Goal: Transaction & Acquisition: Purchase product/service

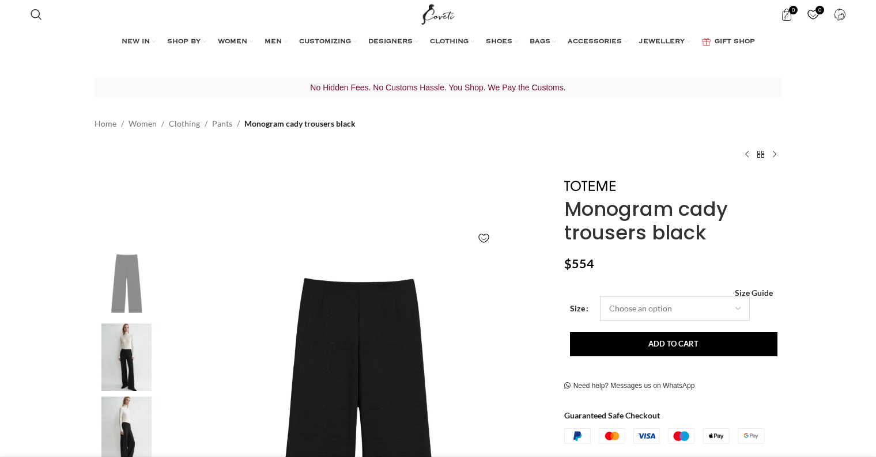
click at [619, 305] on select "Choose an option 4 UK 6 UK 8 UK 10 UK 12 UK 14 UK" at bounding box center [675, 309] width 150 height 24
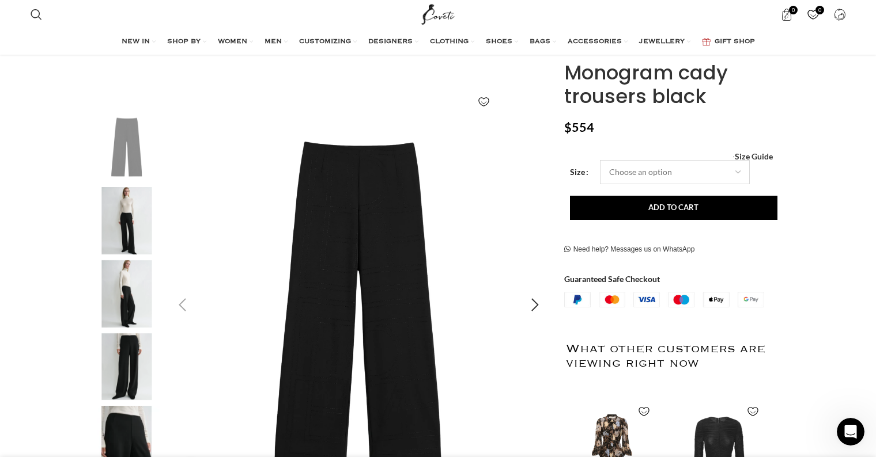
scroll to position [183, 0]
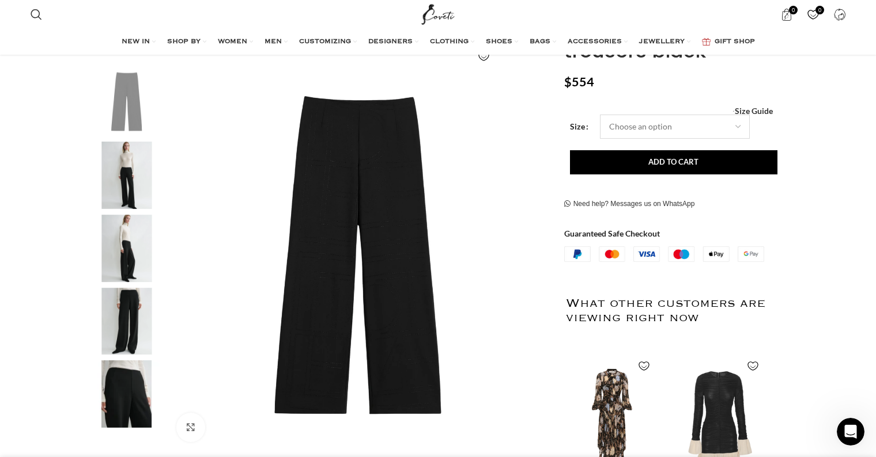
click at [631, 126] on select "Choose an option 4 UK 6 UK 8 UK 10 UK 12 UK 14 UK" at bounding box center [675, 127] width 150 height 24
click at [702, 122] on select "Choose an option 4 UK 6 UK 8 UK 10 UK 12 UK 14 UK" at bounding box center [675, 127] width 150 height 24
click at [600, 115] on select "Choose an option 4 UK 6 UK 8 UK 10 UK 12 UK 14 UK" at bounding box center [675, 127] width 150 height 24
click at [745, 111] on span "Size Guide" at bounding box center [754, 111] width 38 height 0
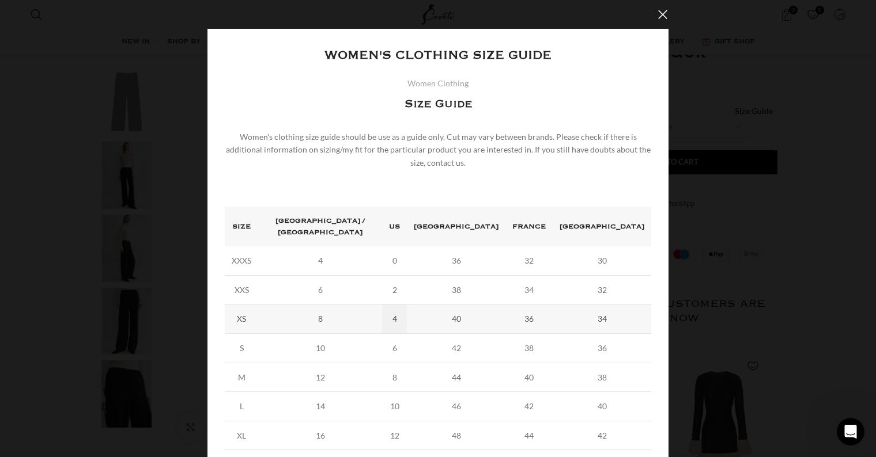
scroll to position [86, 0]
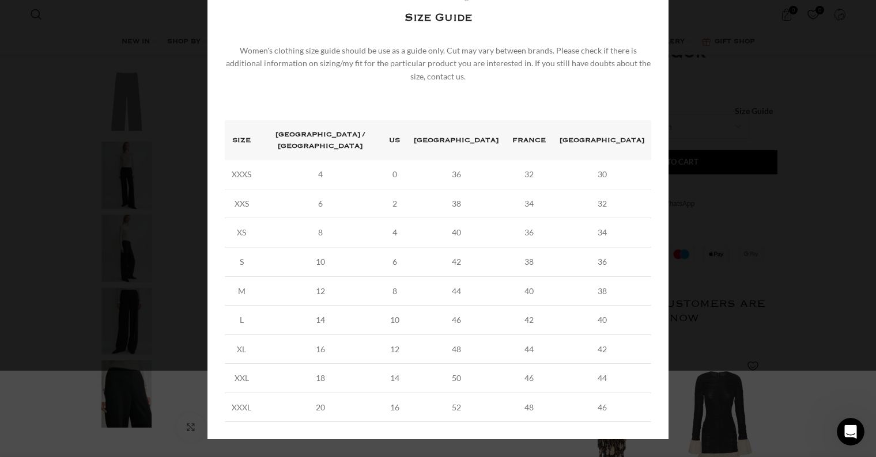
click at [781, 153] on div "× Women's clothing size guide Women Clothing Size Guide Women's clothing size g…" at bounding box center [438, 191] width 866 height 555
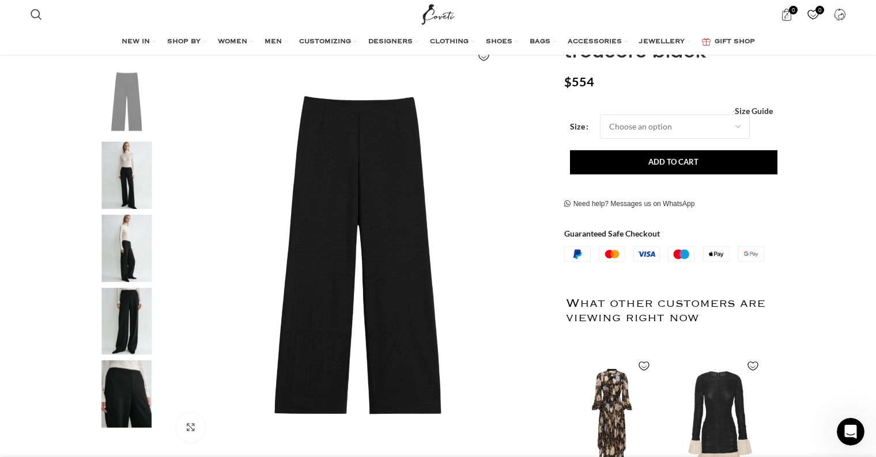
scroll to position [0, 1334]
click at [669, 122] on select "Choose an option 4 UK 6 UK 8 UK 10 UK 12 UK 14 UK" at bounding box center [675, 127] width 150 height 24
click at [600, 115] on select "Choose an option 4 UK 6 UK 8 UK 10 UK 12 UK 14 UK" at bounding box center [675, 127] width 150 height 24
select select "8-uk"
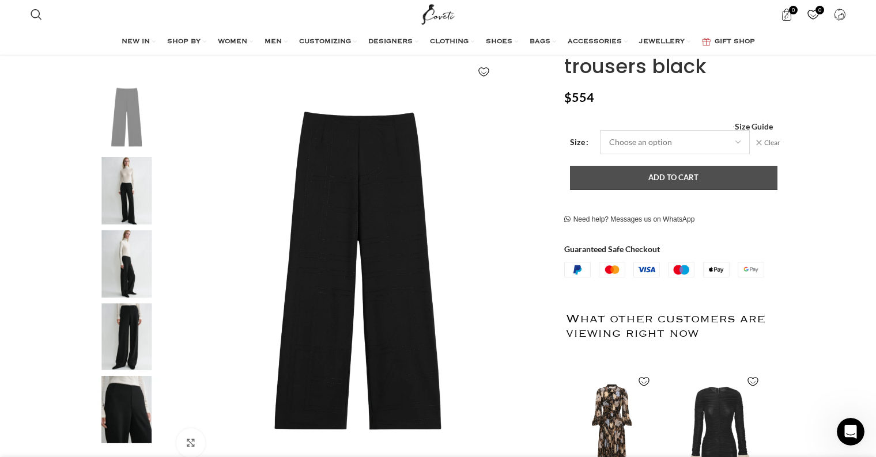
scroll to position [166, 0]
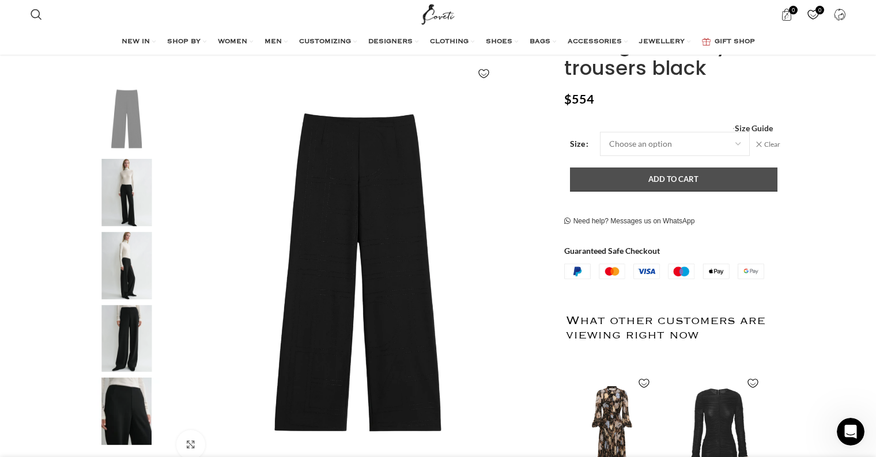
click at [679, 184] on button "Add to cart" at bounding box center [673, 180] width 207 height 24
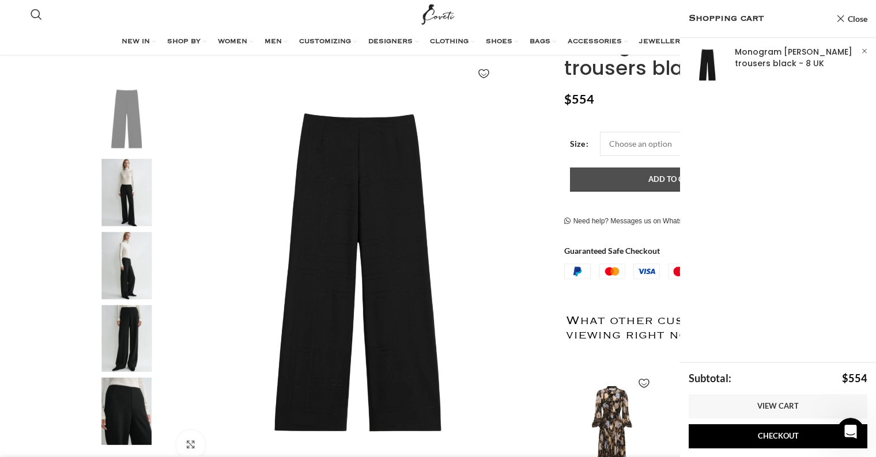
scroll to position [0, 1455]
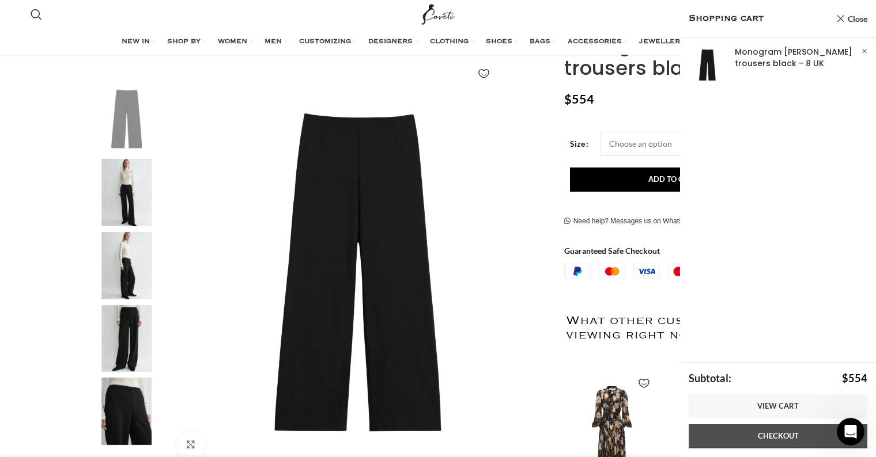
click at [799, 433] on link "Checkout" at bounding box center [777, 437] width 179 height 24
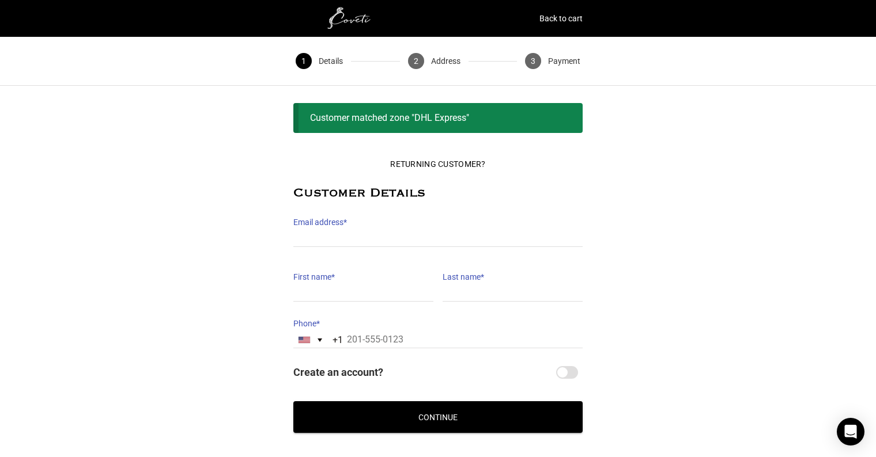
click at [409, 222] on label "Email address *" at bounding box center [437, 222] width 289 height 16
click at [409, 230] on input "Email address *" at bounding box center [437, 238] width 289 height 17
type input "[EMAIL_ADDRESS][DOMAIN_NAME]"
click at [359, 290] on input "First name *" at bounding box center [363, 293] width 140 height 17
type input "[PERSON_NAME]"
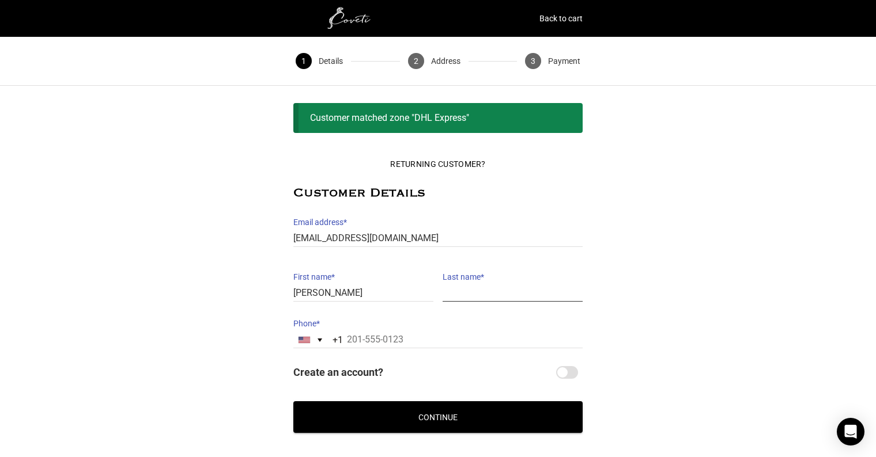
type input "[PERSON_NAME]"
type input "[PHONE_NUMBER]"
click at [516, 415] on button "Continue" at bounding box center [437, 418] width 289 height 32
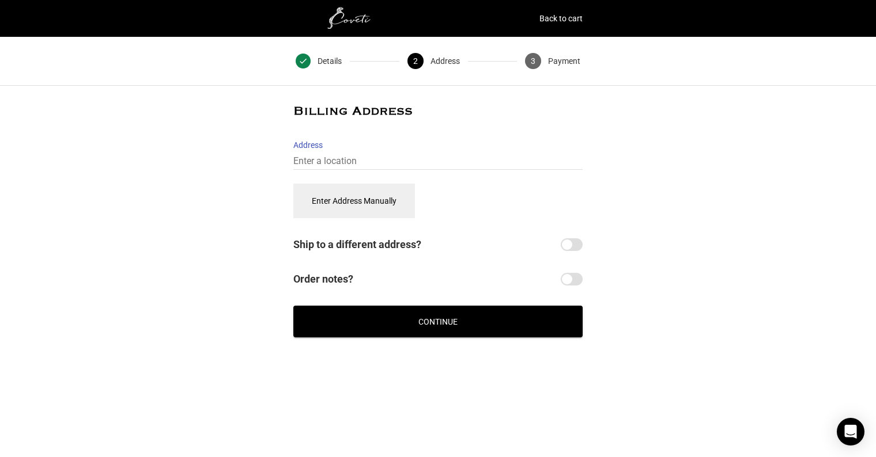
click at [302, 153] on label "Address" at bounding box center [437, 145] width 289 height 16
click at [302, 153] on input "Address" at bounding box center [437, 161] width 289 height 17
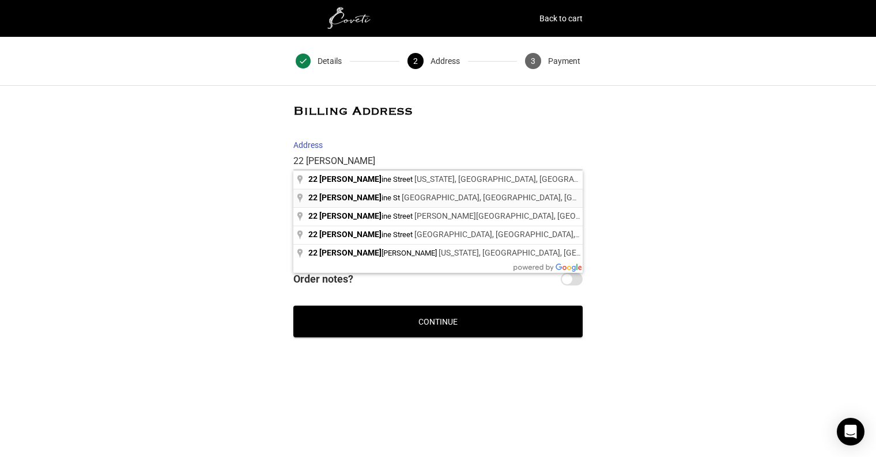
type input "[STREET_ADDRESS][PERSON_NAME]"
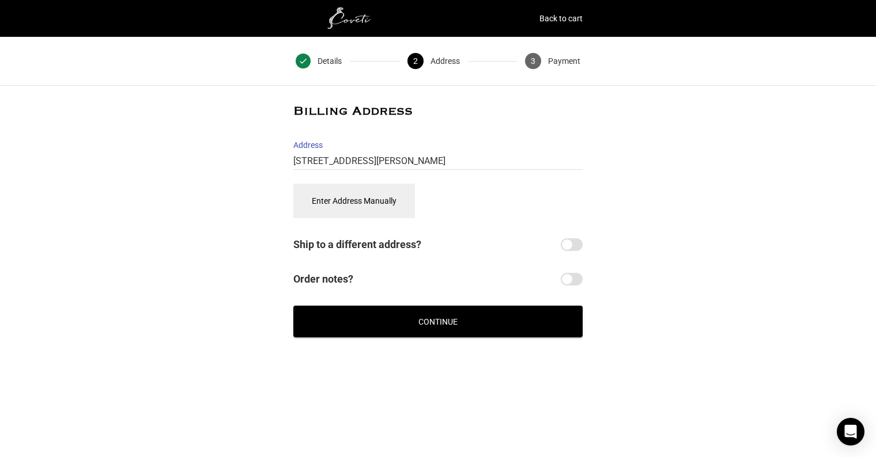
select select "US"
type input "[STREET_ADDRESS][PERSON_NAME]"
type input "[GEOGRAPHIC_DATA]"
type input "11211"
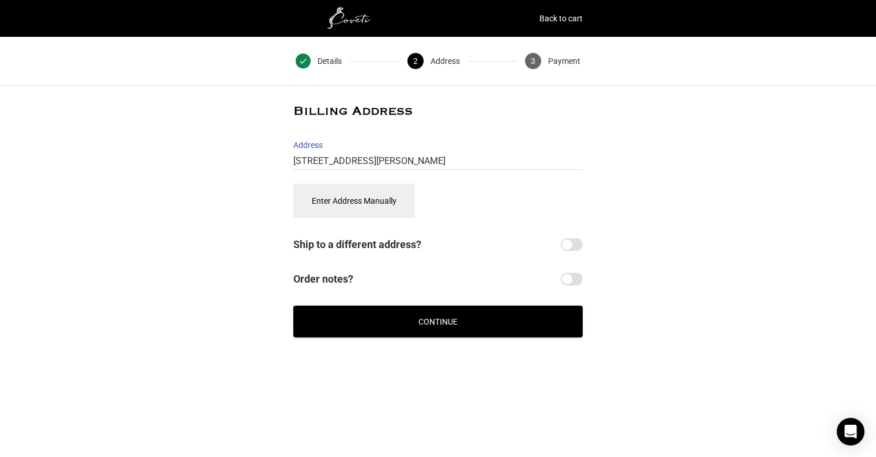
select select "NY"
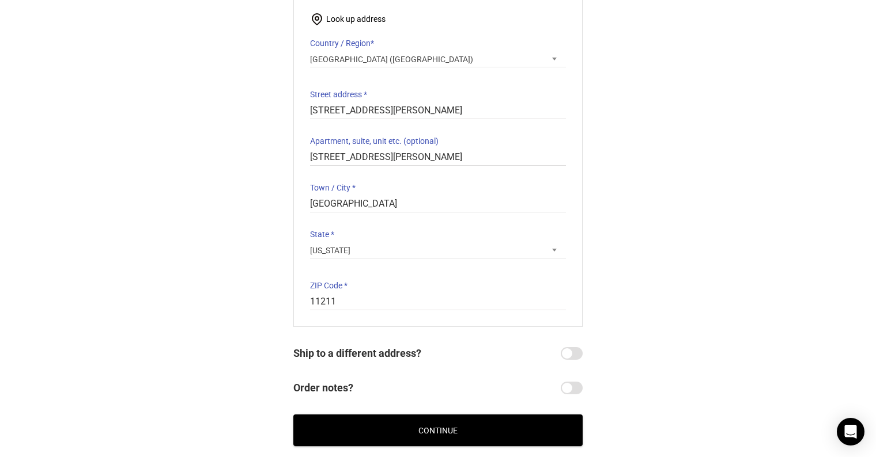
scroll to position [231, 0]
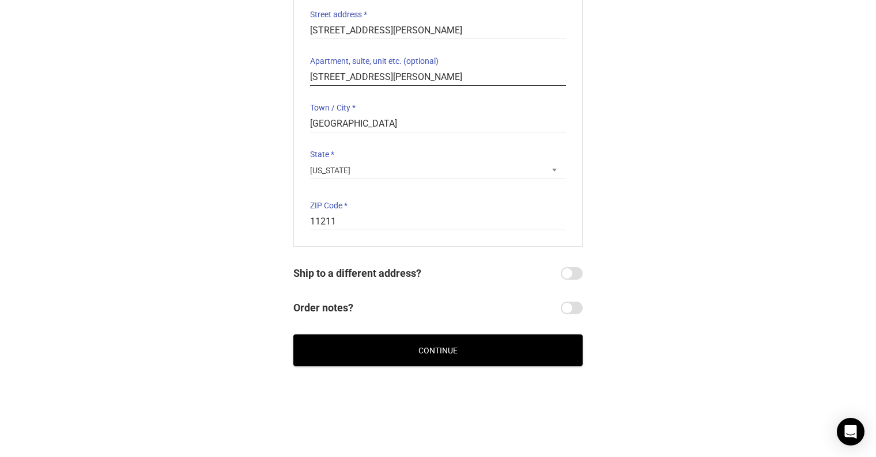
click at [399, 82] on input "[STREET_ADDRESS][PERSON_NAME]" at bounding box center [438, 77] width 256 height 17
type input "Apt 1R"
click at [674, 175] on div "Returning Customer? Customer Details Email address * [EMAIL_ADDRESS][DOMAIN_NAM…" at bounding box center [438, 119] width 876 height 493
click at [570, 306] on input "Order notes?" at bounding box center [572, 308] width 22 height 13
checkbox input "true"
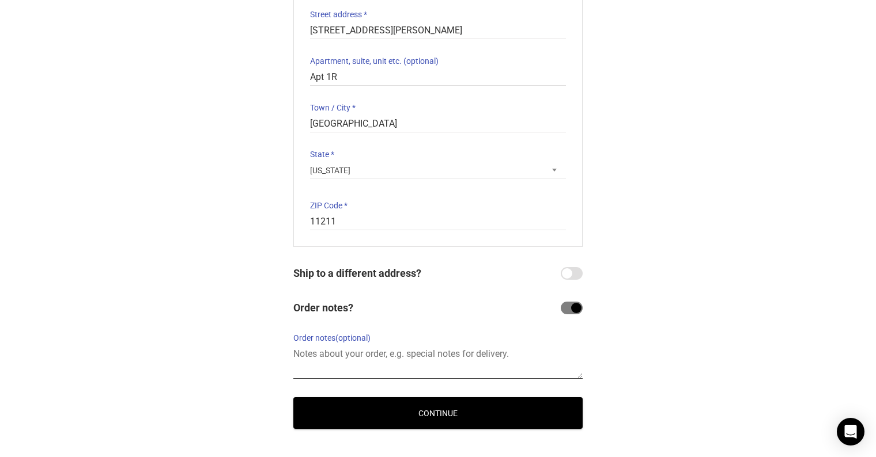
click at [333, 370] on textarea "Order notes (optional)" at bounding box center [437, 362] width 289 height 33
type textarea "Door Code #2261"
click at [415, 417] on button "Continue" at bounding box center [437, 414] width 289 height 32
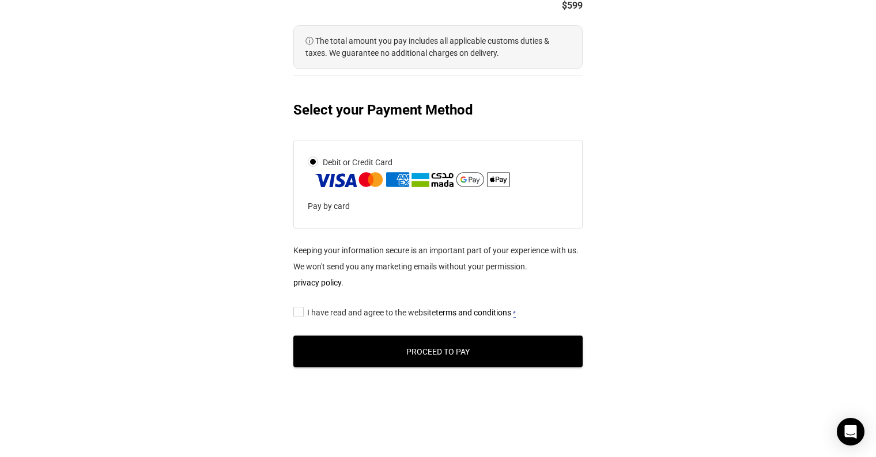
scroll to position [515, 0]
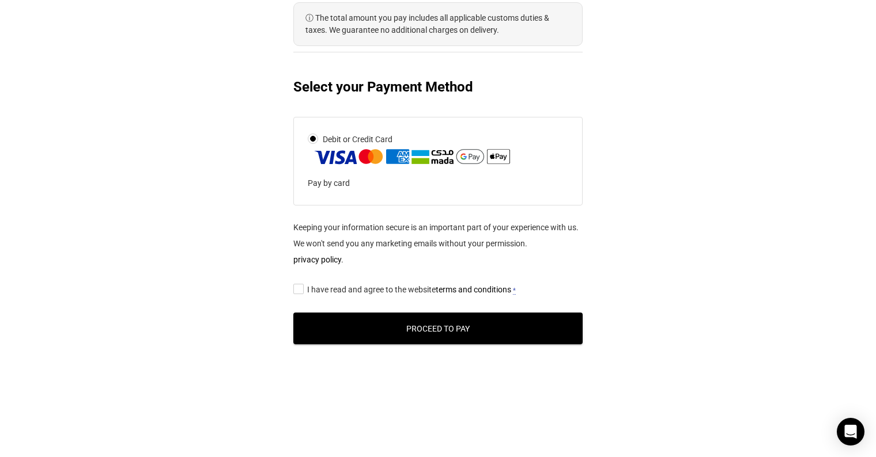
click at [297, 289] on input "I have read and agree to the website terms and conditions *" at bounding box center [296, 289] width 7 height 0
click at [482, 334] on button "Proceed to Pay" at bounding box center [437, 329] width 289 height 32
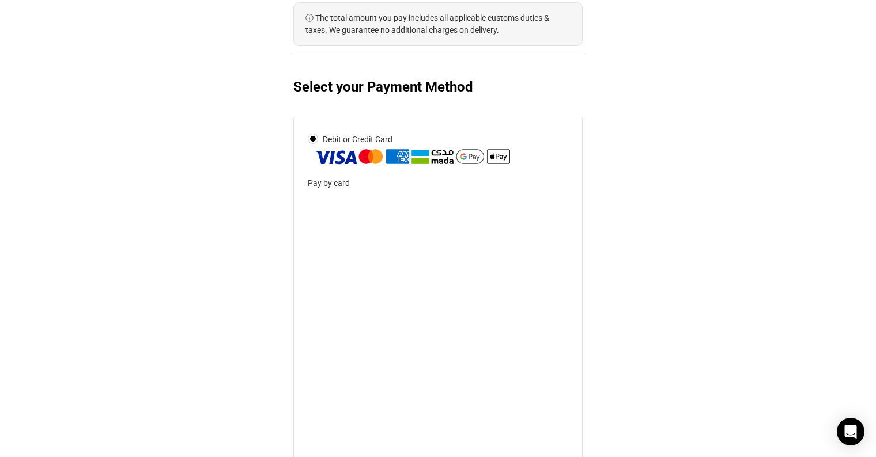
scroll to position [770, 0]
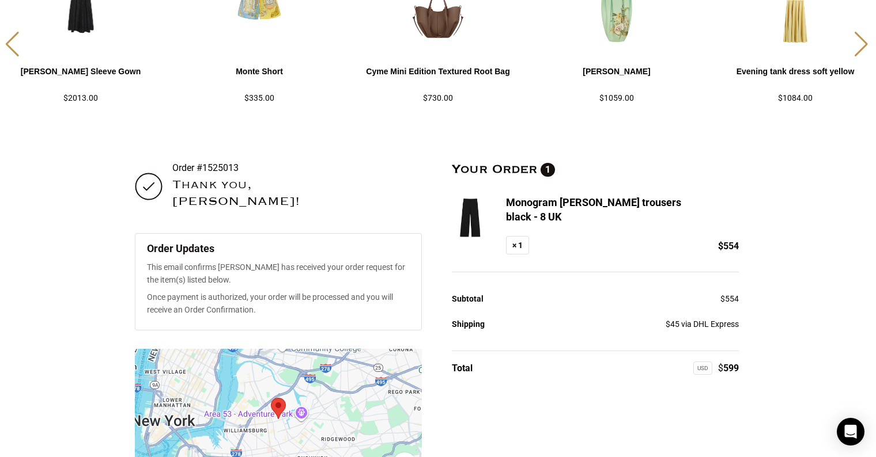
scroll to position [157, 0]
